Goal: Check status: Check status

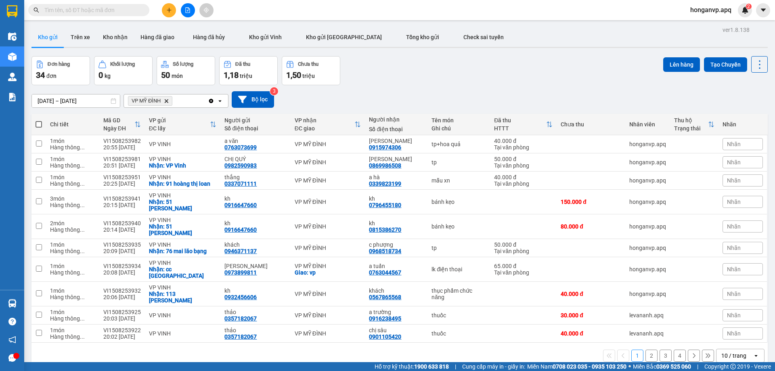
click at [121, 10] on input "text" at bounding box center [91, 10] width 95 height 9
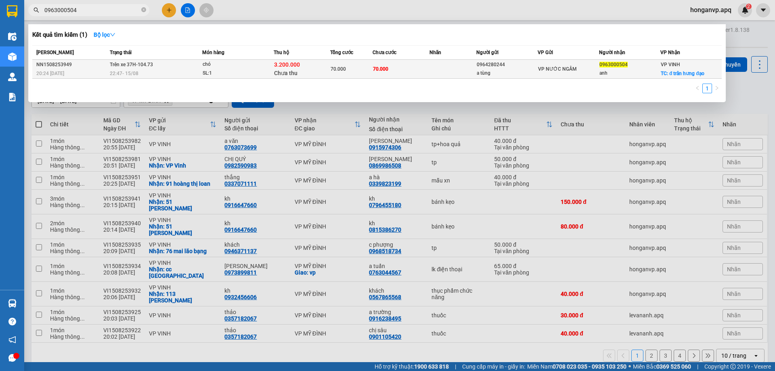
type input "0963000504"
click at [163, 70] on div "22:47 [DATE]" at bounding box center [156, 73] width 92 height 9
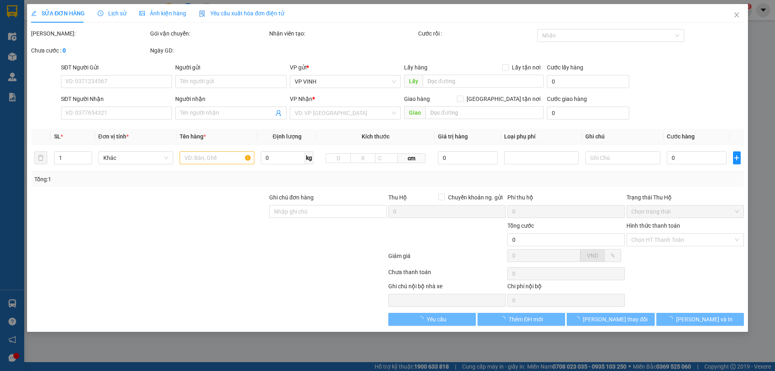
click at [114, 13] on span "Lịch sử" at bounding box center [112, 13] width 29 height 6
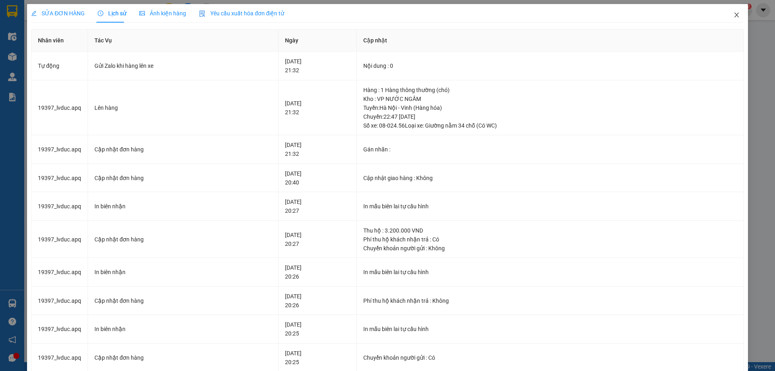
click at [733, 15] on icon "close" at bounding box center [736, 15] width 6 height 6
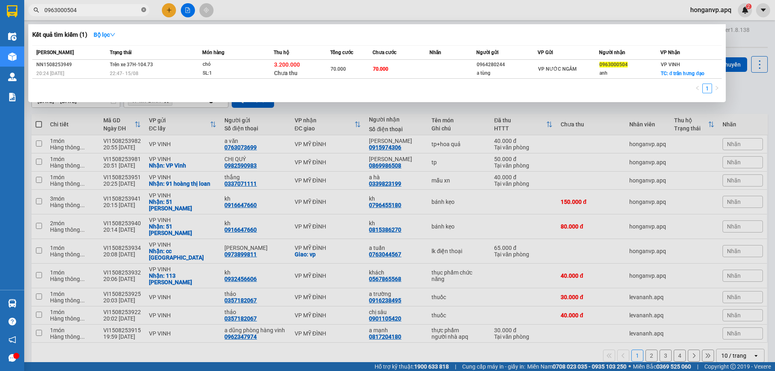
click at [143, 10] on icon "close-circle" at bounding box center [143, 9] width 5 height 5
